Goal: Check status

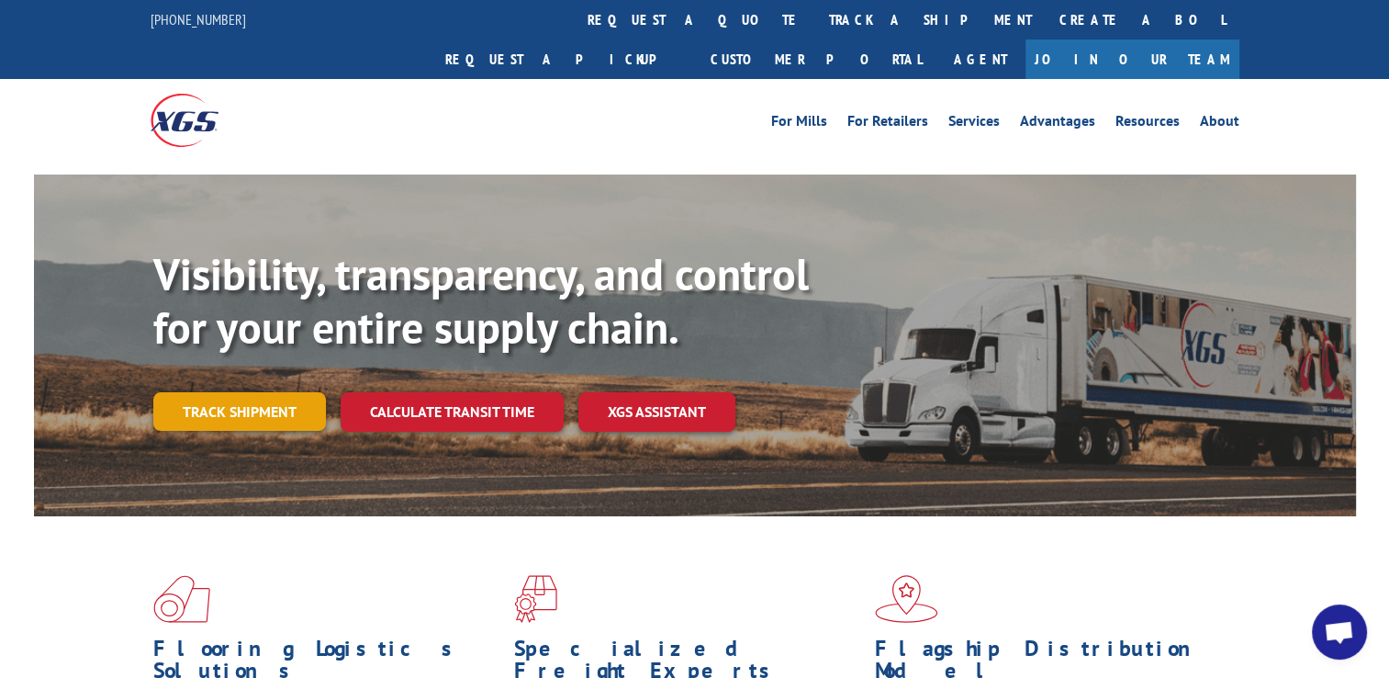
click at [257, 392] on link "Track shipment" at bounding box center [239, 411] width 173 height 39
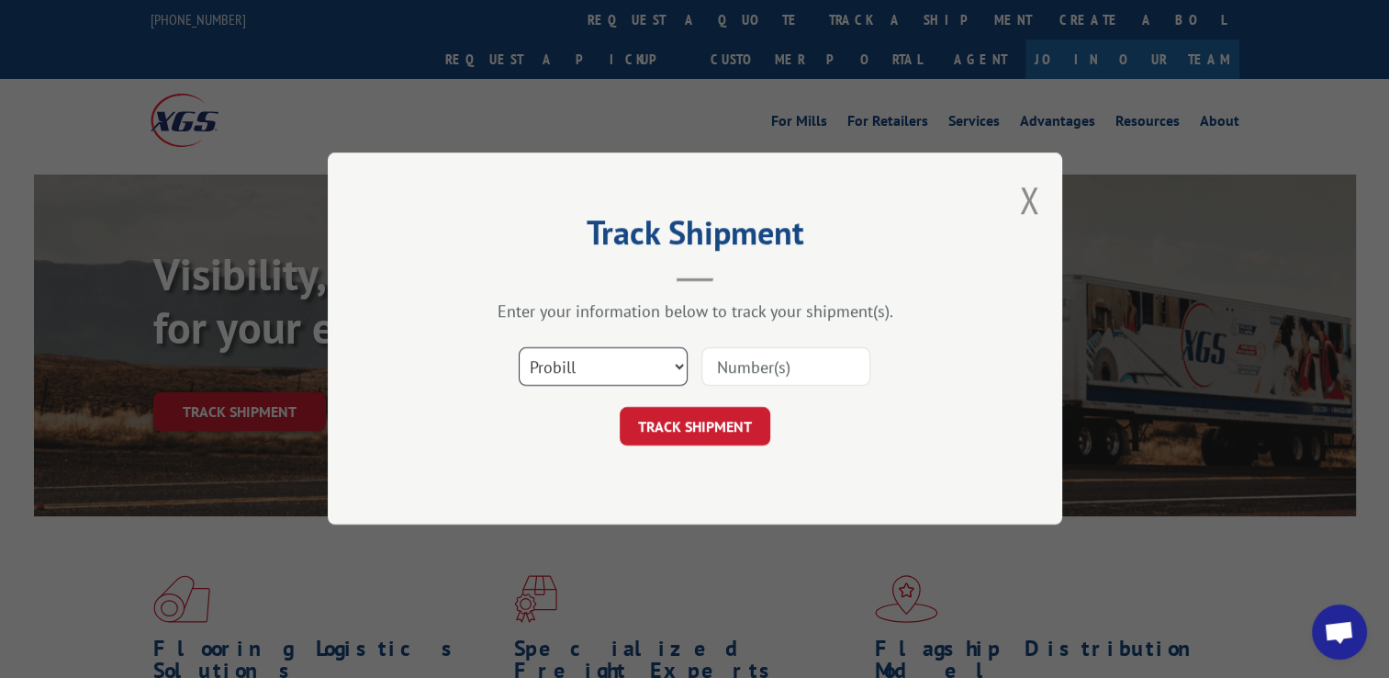
click at [677, 366] on select "Select category... Probill BOL PO" at bounding box center [603, 367] width 169 height 39
select select "bol"
click at [519, 348] on select "Select category... Probill BOL PO" at bounding box center [603, 367] width 169 height 39
click at [742, 348] on input at bounding box center [785, 367] width 169 height 39
click at [740, 374] on input at bounding box center [785, 367] width 169 height 39
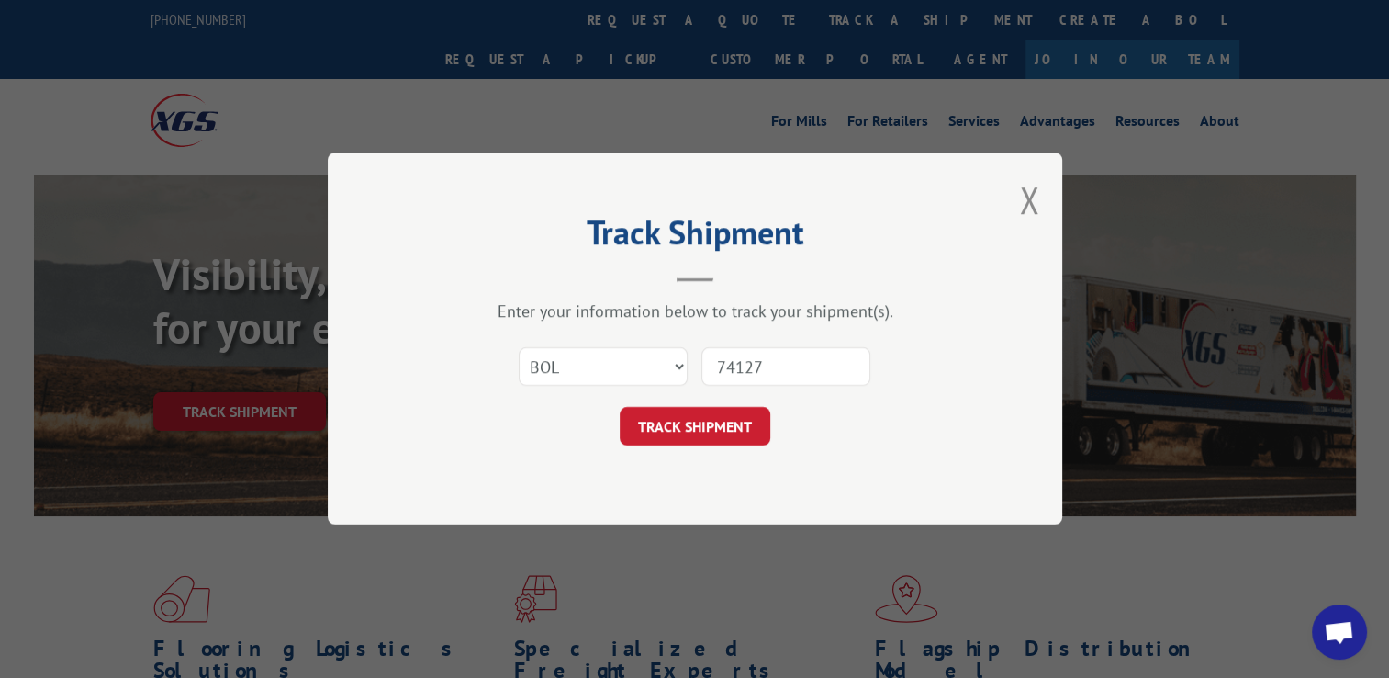
type input "741270"
click button "TRACK SHIPMENT" at bounding box center [695, 427] width 151 height 39
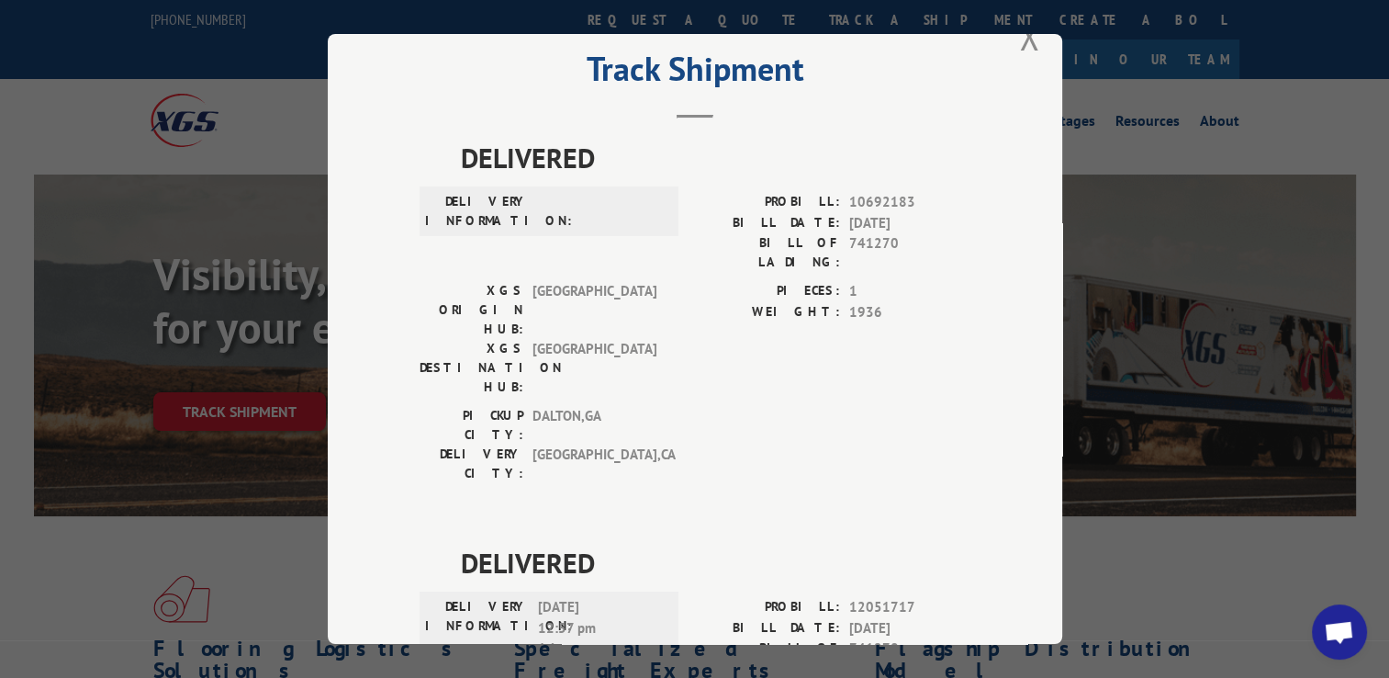
scroll to position [53, 0]
